Goal: Information Seeking & Learning: Learn about a topic

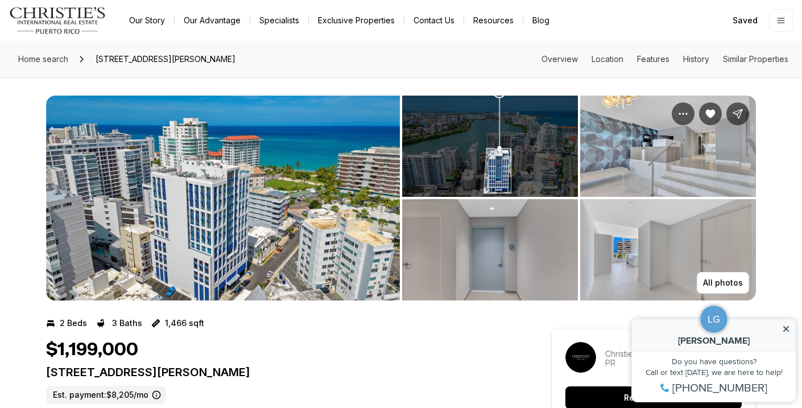
click at [786, 329] on icon at bounding box center [786, 329] width 6 height 6
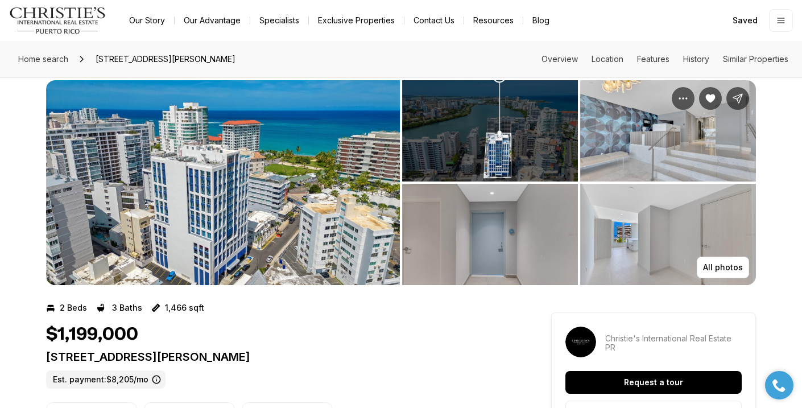
scroll to position [16, 0]
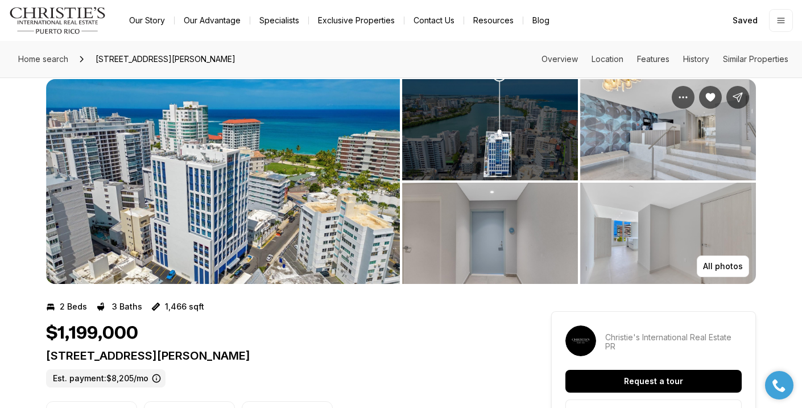
click at [652, 241] on img "View image gallery" at bounding box center [668, 233] width 176 height 101
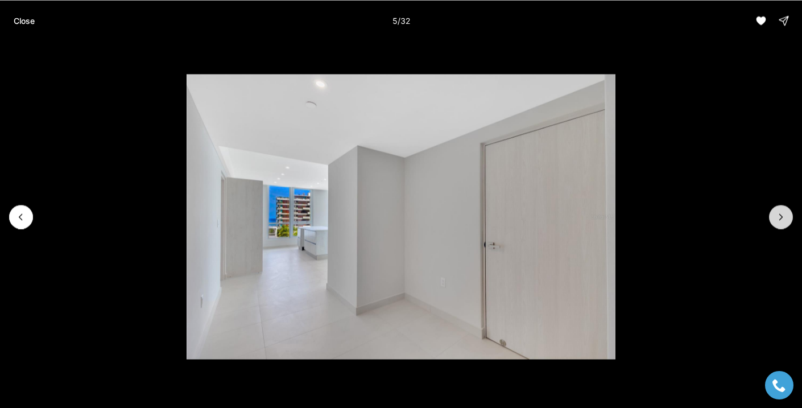
click at [780, 210] on button "Next slide" at bounding box center [781, 217] width 24 height 24
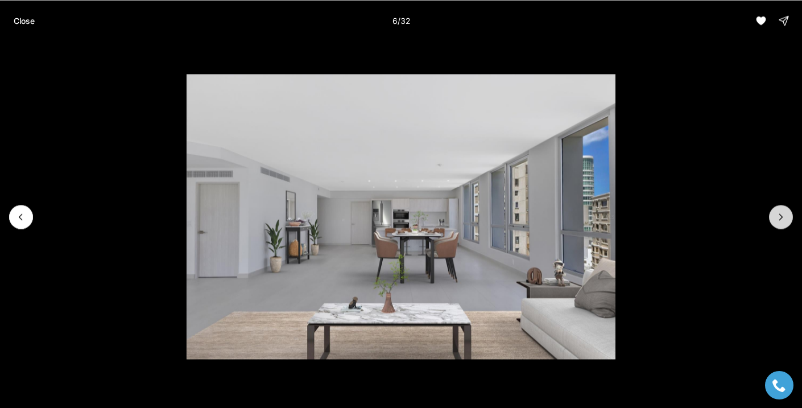
click at [780, 210] on button "Next slide" at bounding box center [781, 217] width 24 height 24
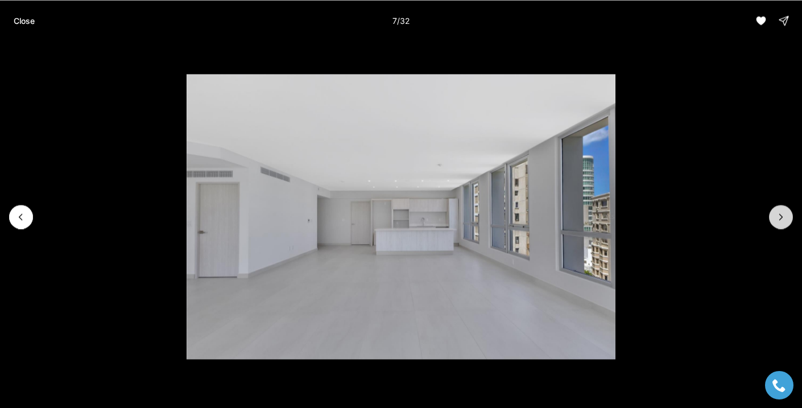
click at [780, 210] on button "Next slide" at bounding box center [781, 217] width 24 height 24
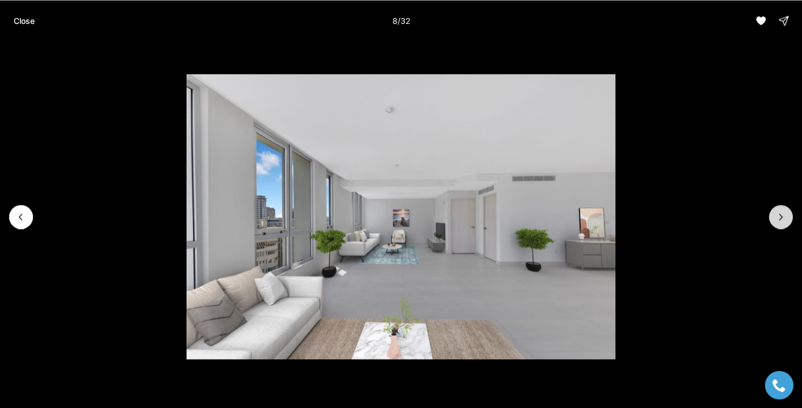
click at [780, 210] on button "Next slide" at bounding box center [781, 217] width 24 height 24
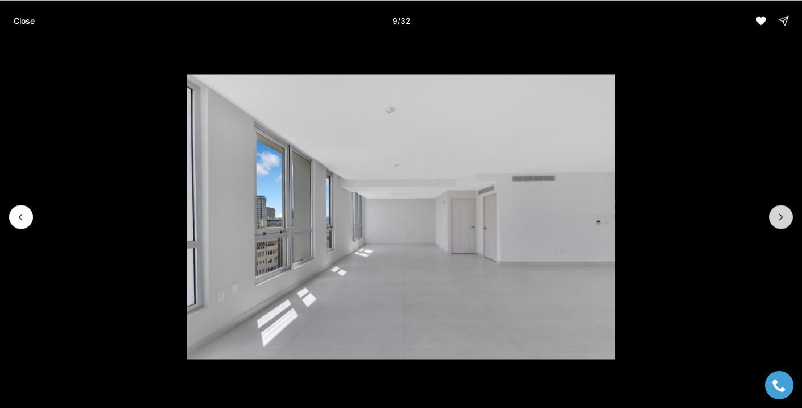
click at [780, 210] on button "Next slide" at bounding box center [781, 217] width 24 height 24
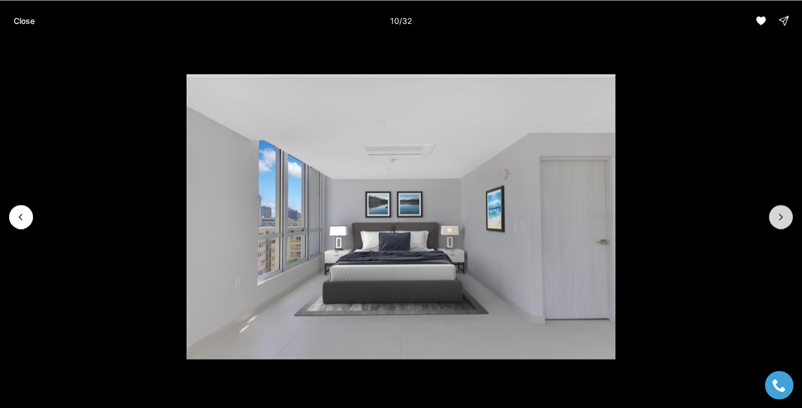
click at [780, 210] on button "Next slide" at bounding box center [781, 217] width 24 height 24
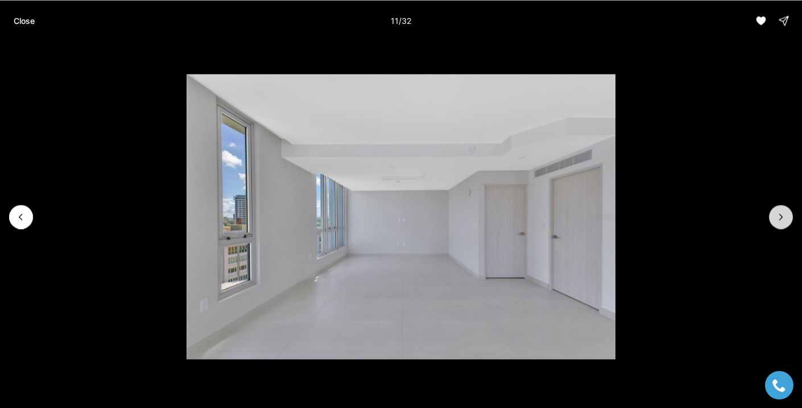
click at [780, 210] on button "Next slide" at bounding box center [781, 217] width 24 height 24
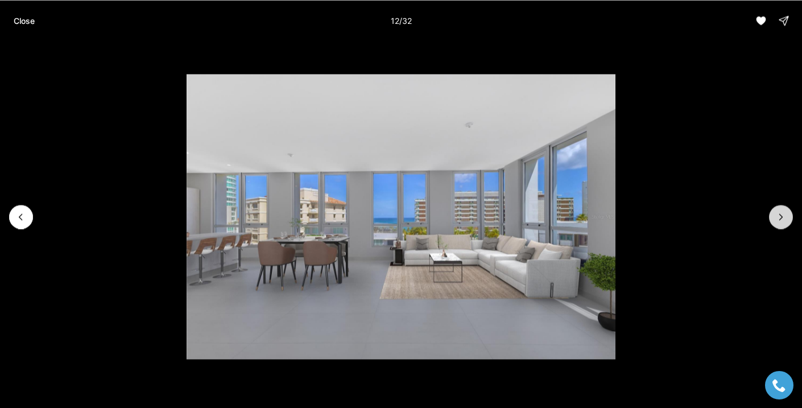
click at [780, 210] on button "Next slide" at bounding box center [781, 217] width 24 height 24
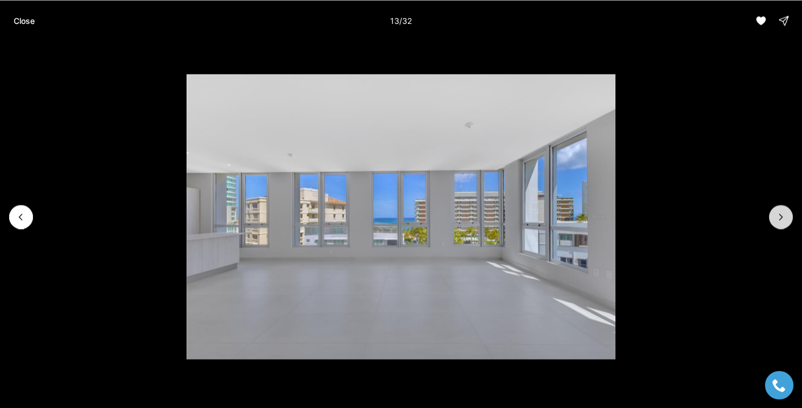
click at [780, 210] on button "Next slide" at bounding box center [781, 217] width 24 height 24
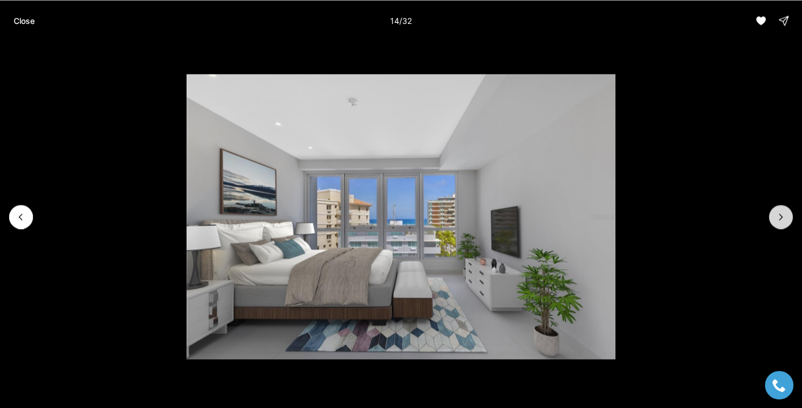
click at [780, 210] on button "Next slide" at bounding box center [781, 217] width 24 height 24
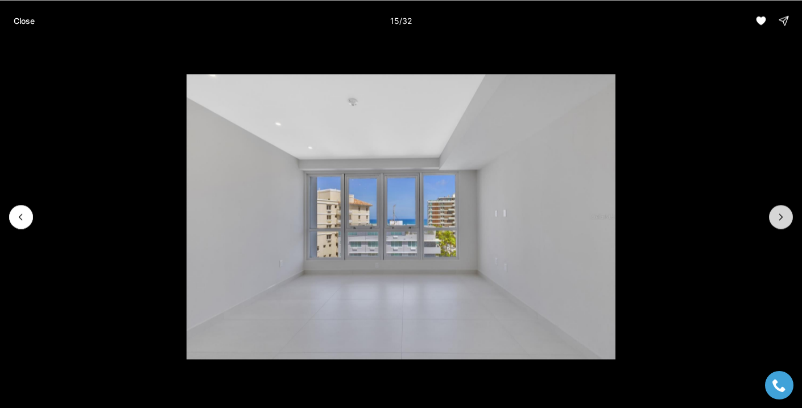
click at [780, 210] on button "Next slide" at bounding box center [781, 217] width 24 height 24
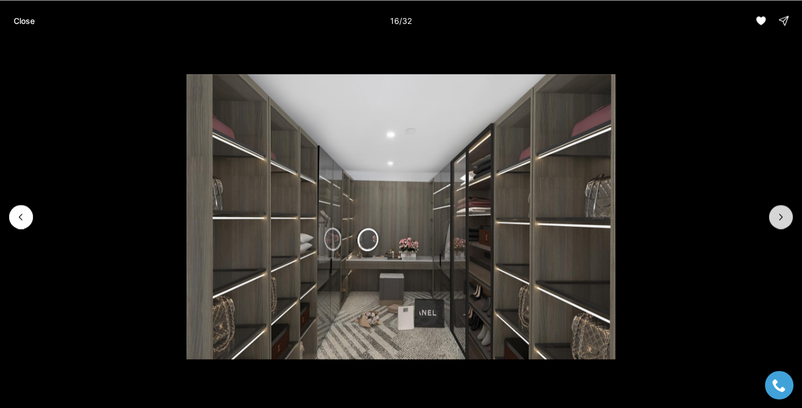
click at [780, 210] on button "Next slide" at bounding box center [781, 217] width 24 height 24
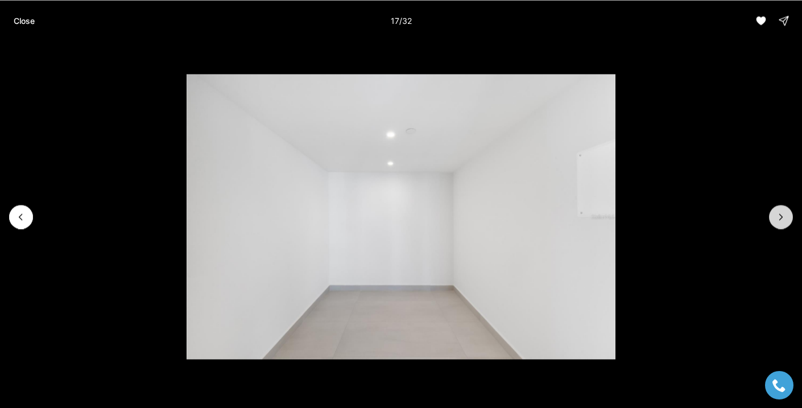
click at [780, 210] on button "Next slide" at bounding box center [781, 217] width 24 height 24
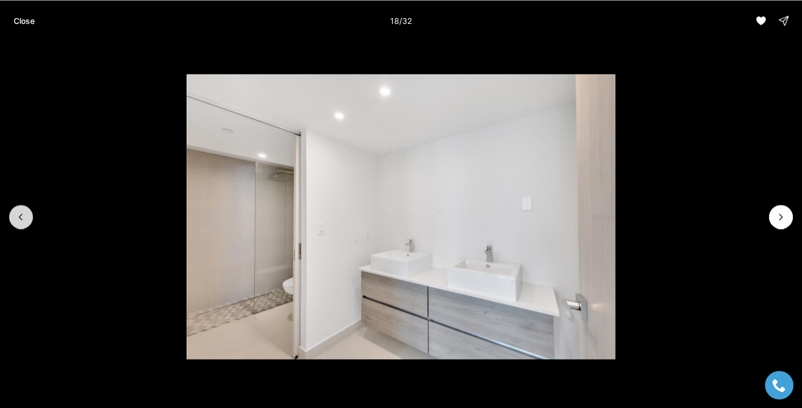
click at [24, 212] on icon "Previous slide" at bounding box center [20, 216] width 11 height 11
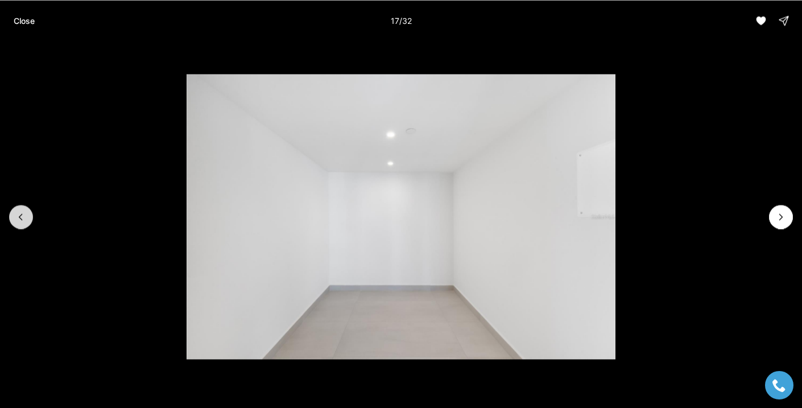
click at [24, 212] on icon "Previous slide" at bounding box center [20, 216] width 11 height 11
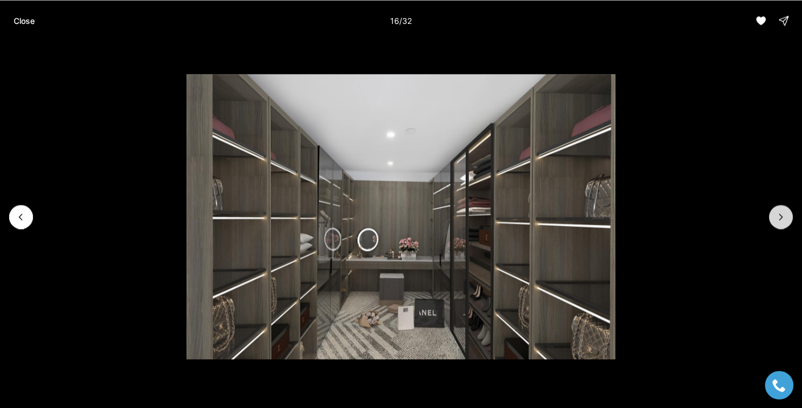
click at [786, 215] on icon "Next slide" at bounding box center [780, 216] width 11 height 11
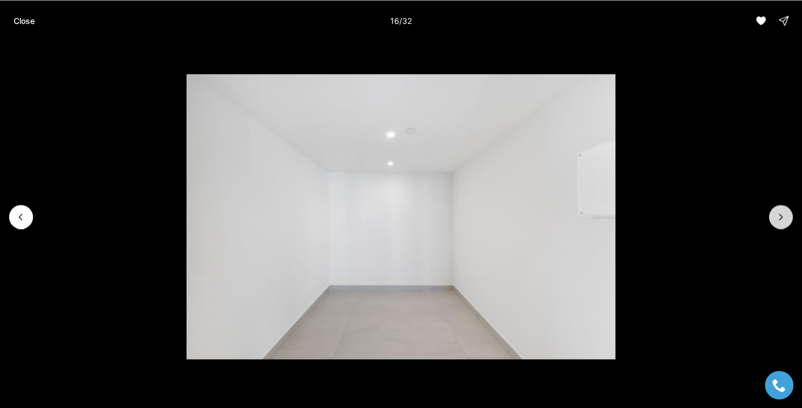
click at [786, 215] on icon "Next slide" at bounding box center [780, 216] width 11 height 11
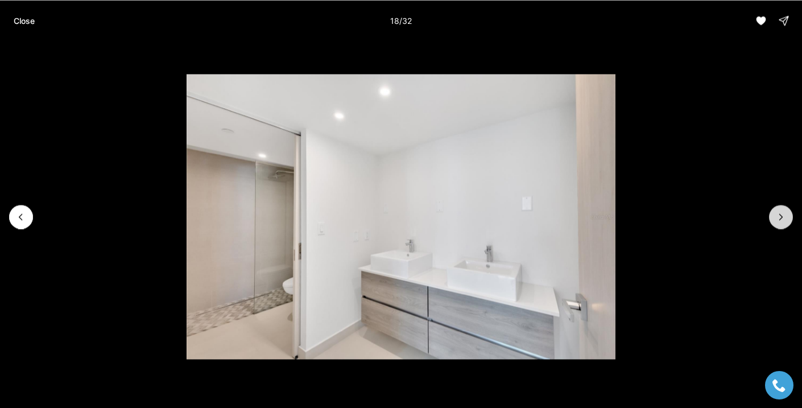
click at [786, 215] on icon "Next slide" at bounding box center [780, 216] width 11 height 11
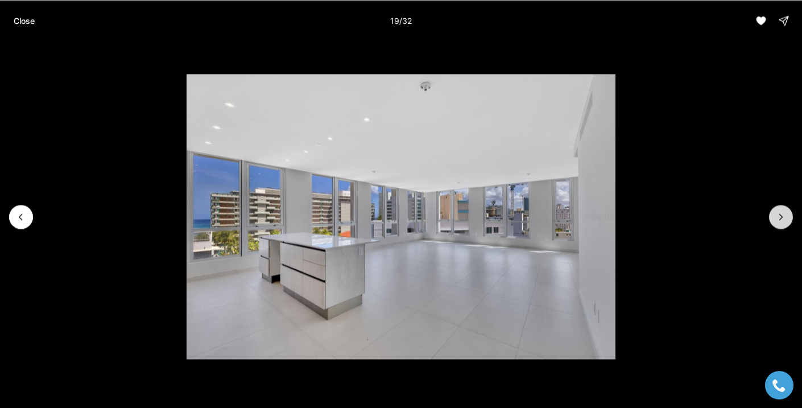
click at [786, 215] on icon "Next slide" at bounding box center [780, 216] width 11 height 11
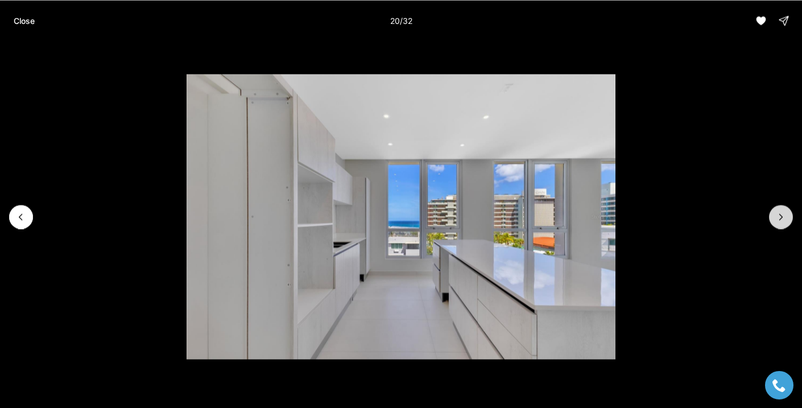
click at [786, 215] on icon "Next slide" at bounding box center [780, 216] width 11 height 11
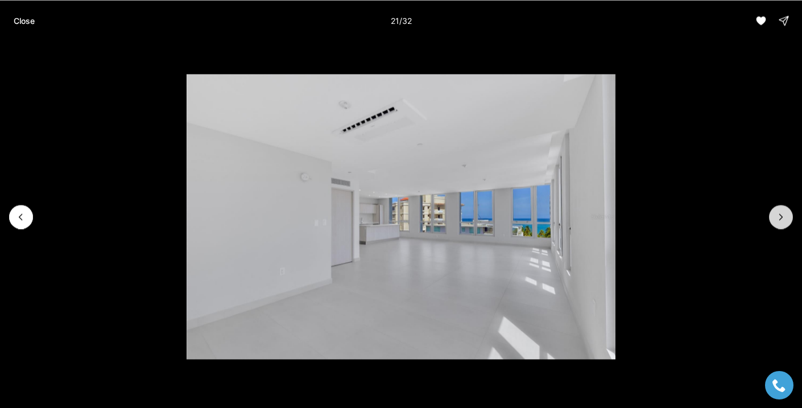
click at [786, 215] on icon "Next slide" at bounding box center [780, 216] width 11 height 11
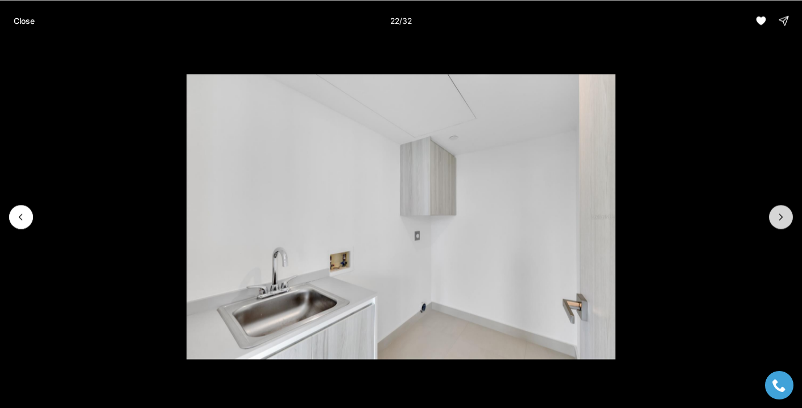
click at [786, 215] on icon "Next slide" at bounding box center [780, 216] width 11 height 11
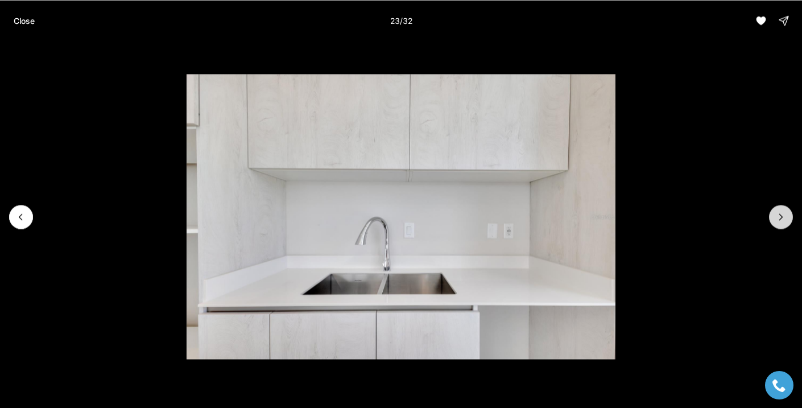
click at [786, 215] on icon "Next slide" at bounding box center [780, 216] width 11 height 11
